Goal: Information Seeking & Learning: Compare options

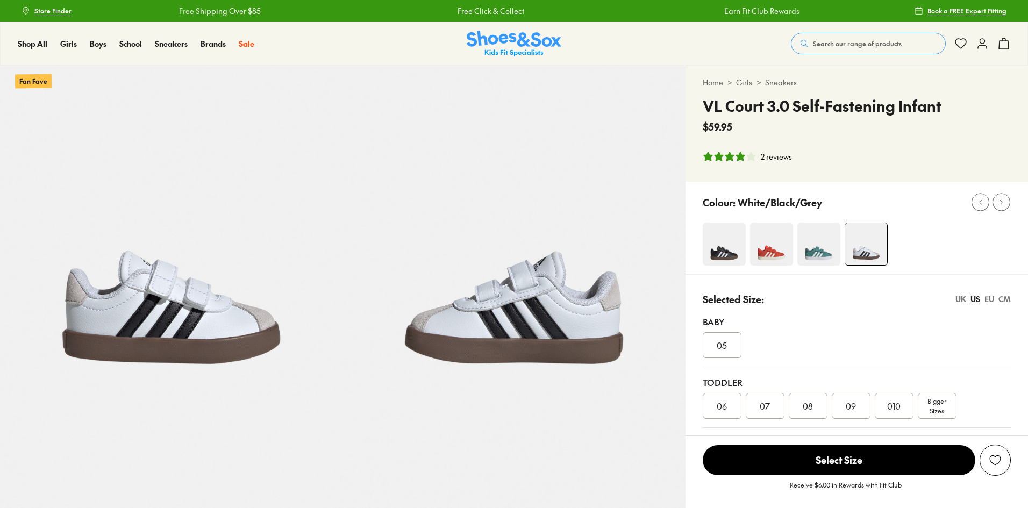
select select "*"
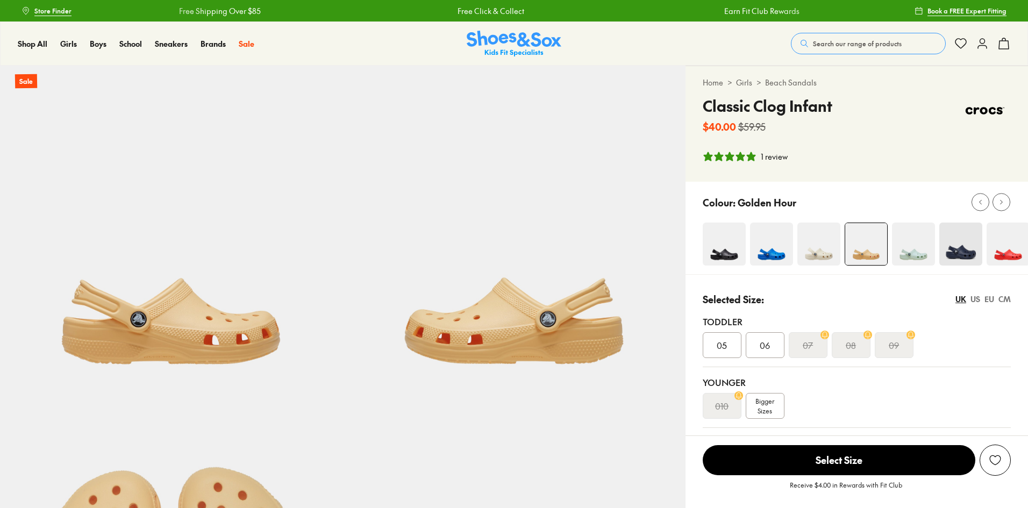
select select "*"
click at [998, 199] on icon at bounding box center [1001, 202] width 8 height 8
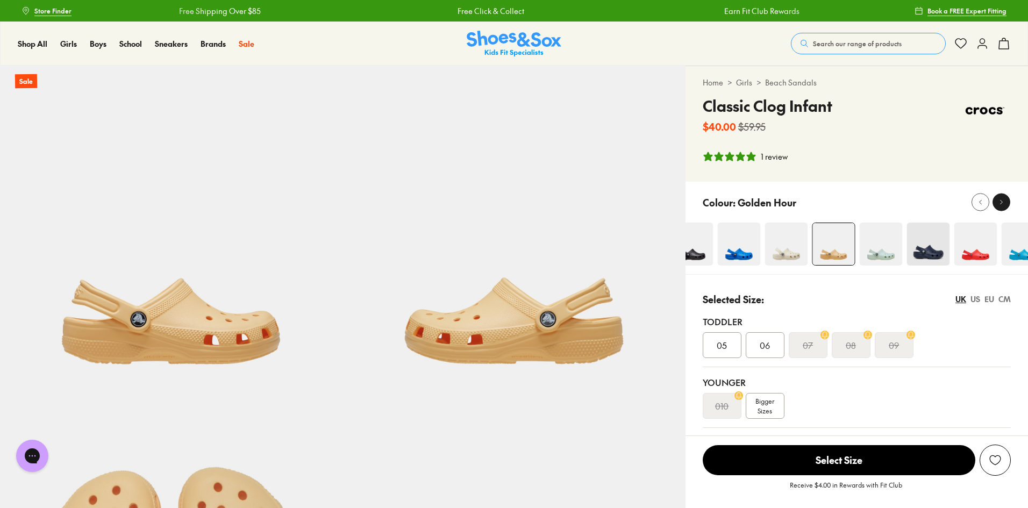
click at [998, 199] on icon at bounding box center [1001, 202] width 8 height 8
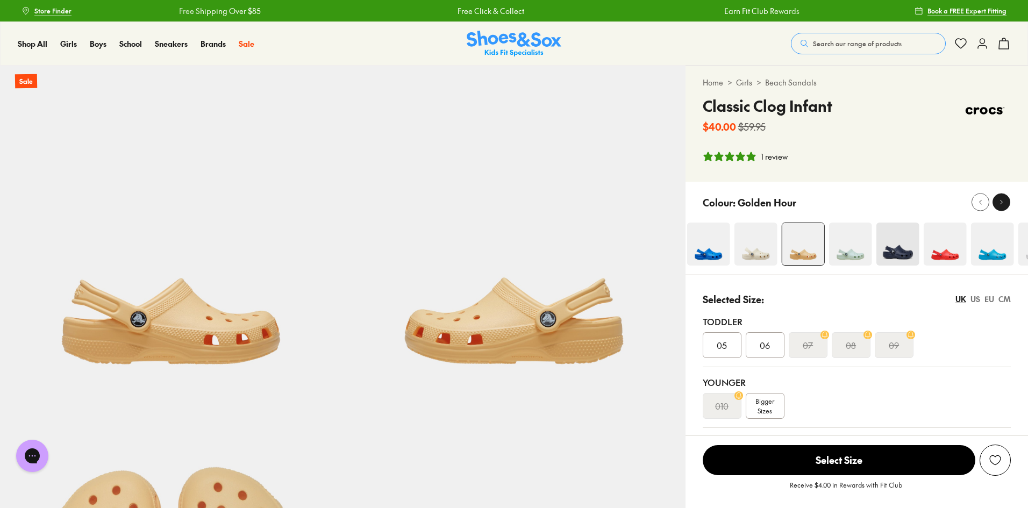
click at [998, 201] on icon at bounding box center [1001, 202] width 8 height 8
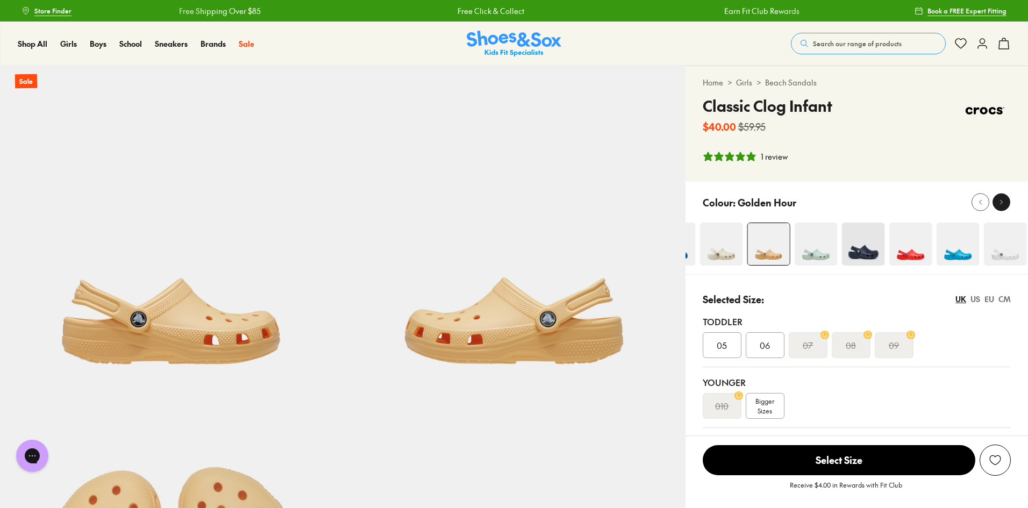
click at [999, 204] on icon at bounding box center [1001, 202] width 8 height 8
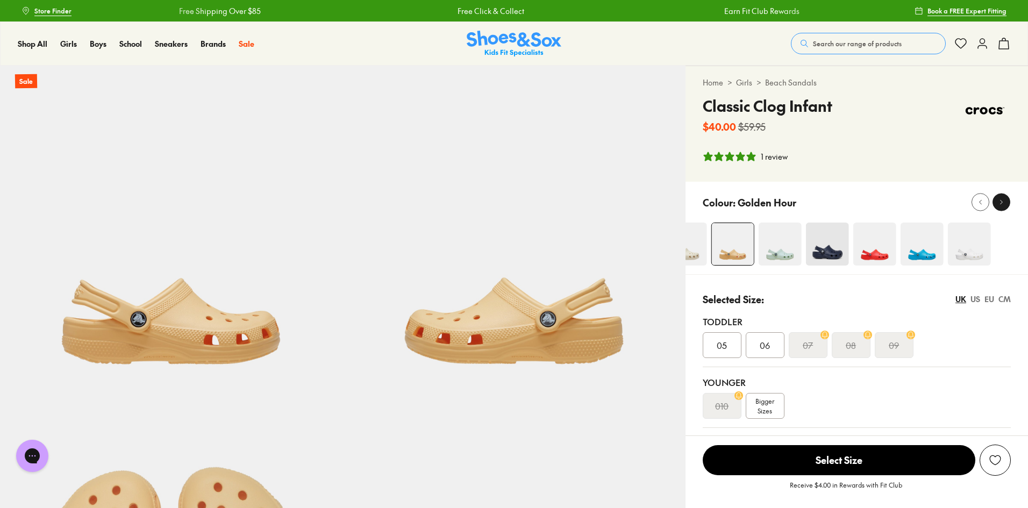
click at [1002, 205] on icon at bounding box center [1001, 202] width 8 height 8
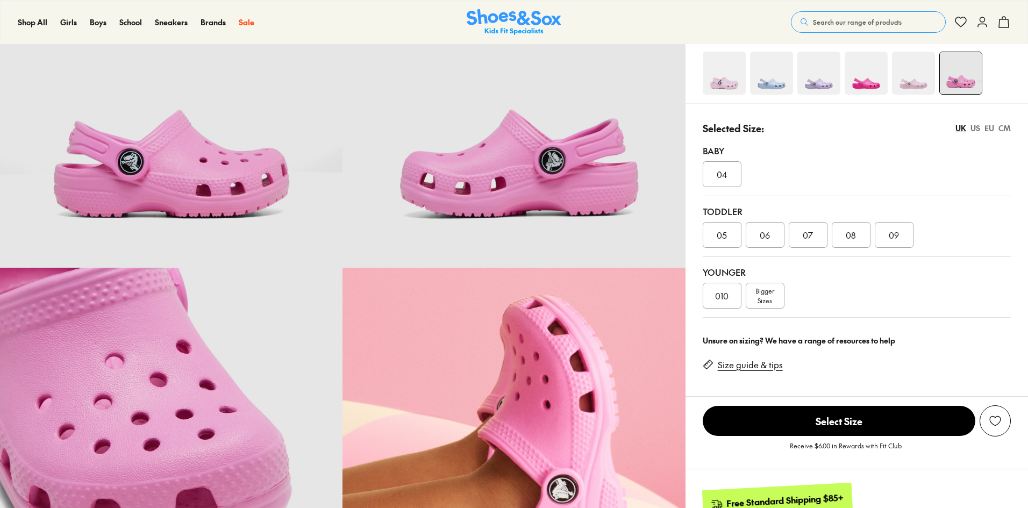
select select "*"
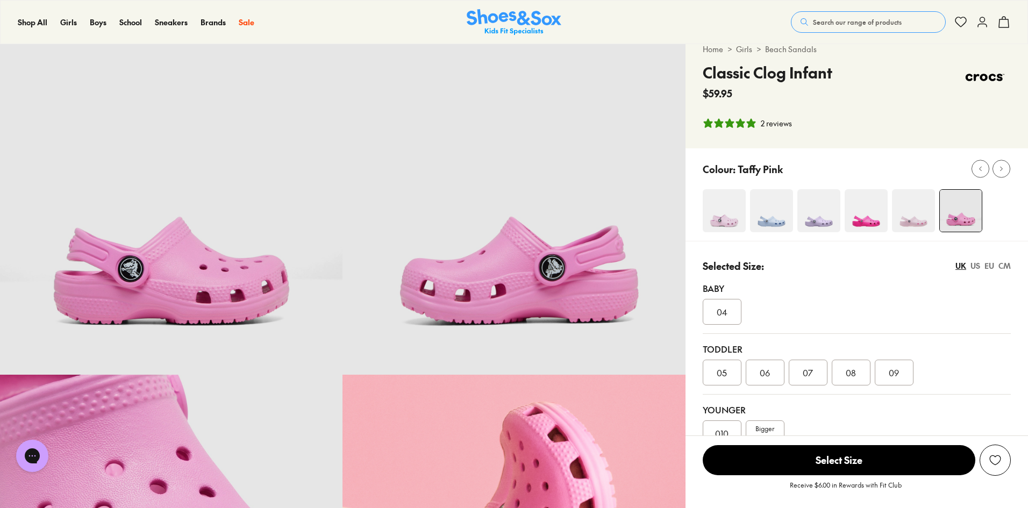
scroll to position [33, 0]
click at [916, 222] on img at bounding box center [913, 211] width 43 height 43
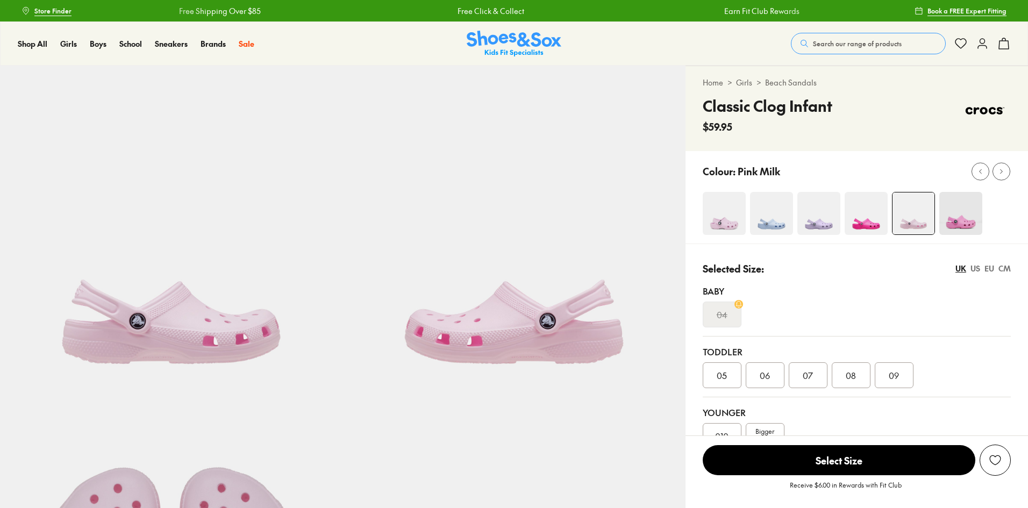
click at [869, 215] on img at bounding box center [866, 213] width 43 height 43
select select "*"
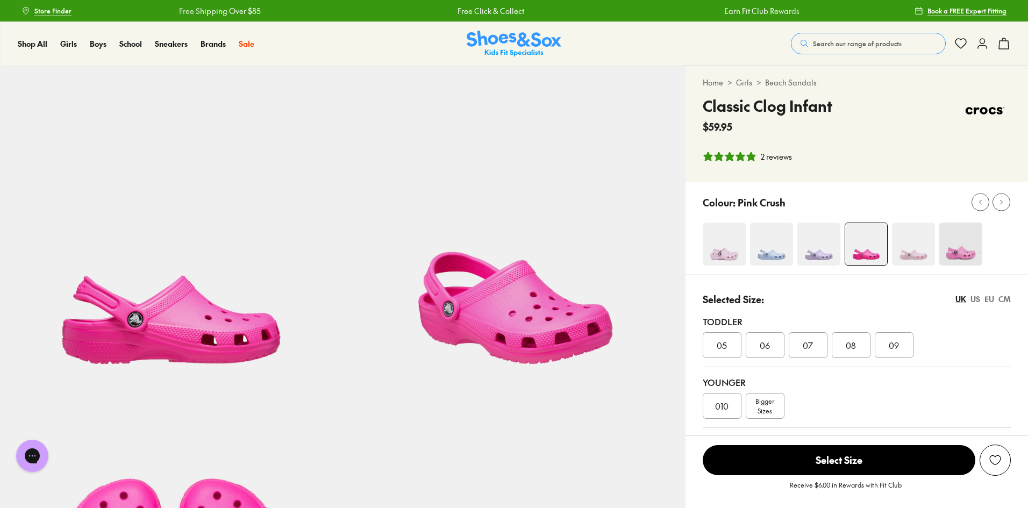
select select "*"
click at [825, 251] on img at bounding box center [818, 244] width 43 height 43
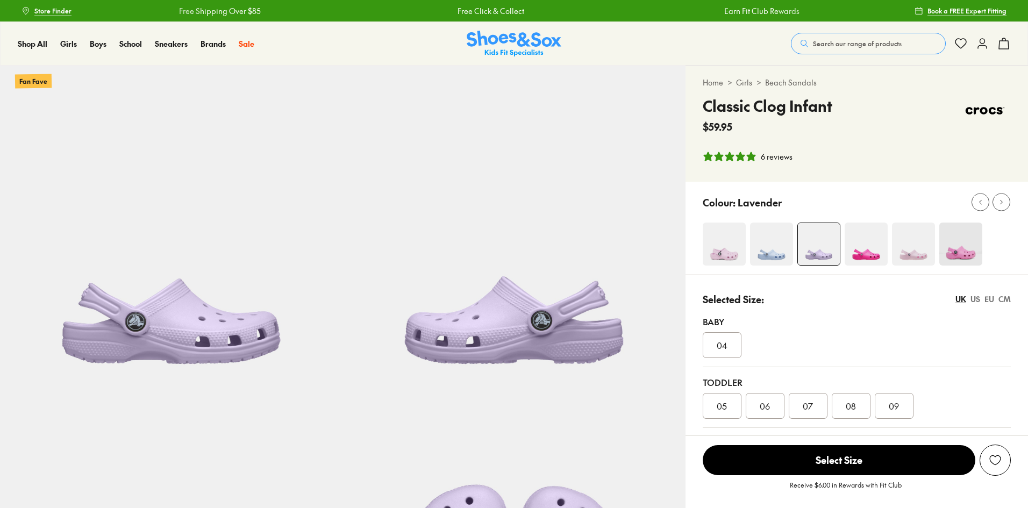
click at [770, 220] on div at bounding box center [856, 228] width 342 height 92
select select "*"
click at [772, 240] on img at bounding box center [771, 244] width 43 height 43
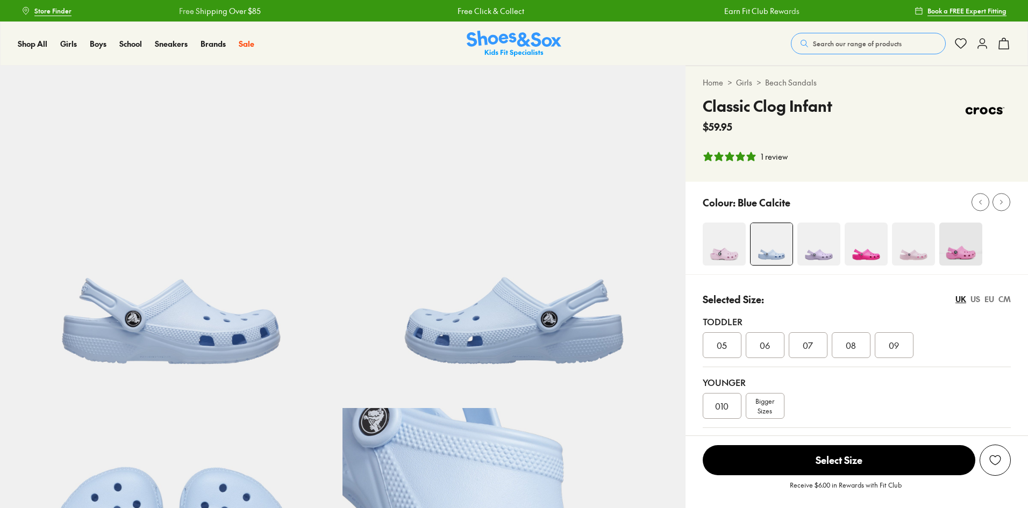
click at [731, 232] on img at bounding box center [724, 244] width 43 height 43
select select "*"
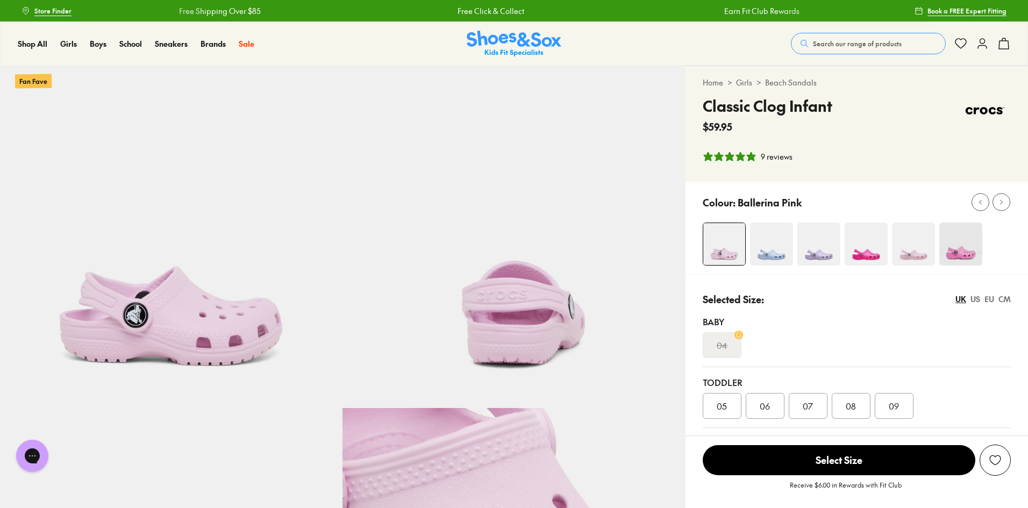
select select "*"
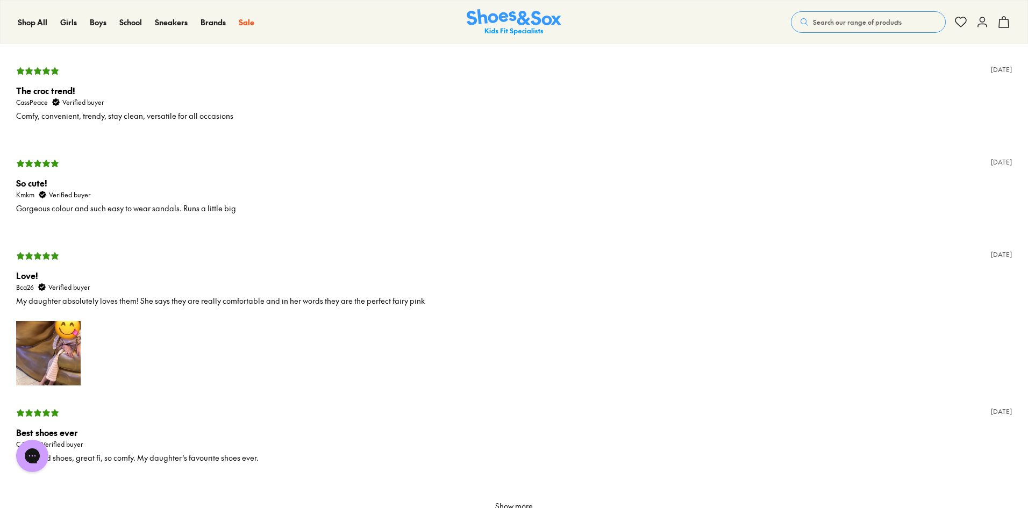
scroll to position [1882, 0]
